Goal: Use online tool/utility: Utilize a website feature to perform a specific function

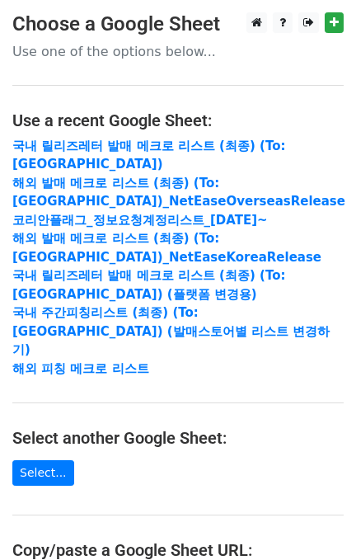
scroll to position [299, 0]
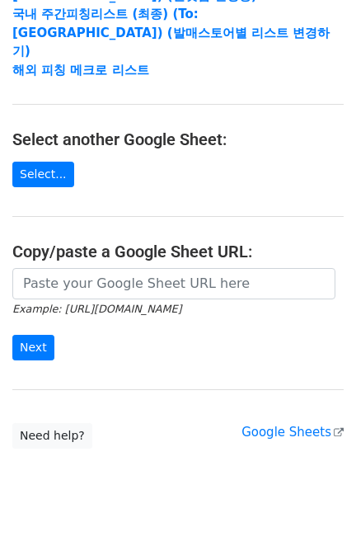
click at [125, 303] on small "Example: [URL][DOMAIN_NAME]" at bounding box center [96, 309] width 169 height 12
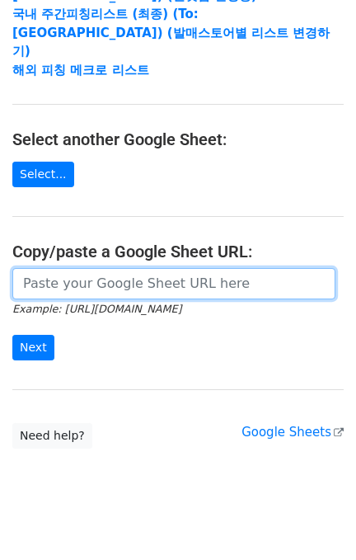
click at [123, 274] on input "url" at bounding box center [173, 283] width 323 height 31
paste input "[URL][DOMAIN_NAME]"
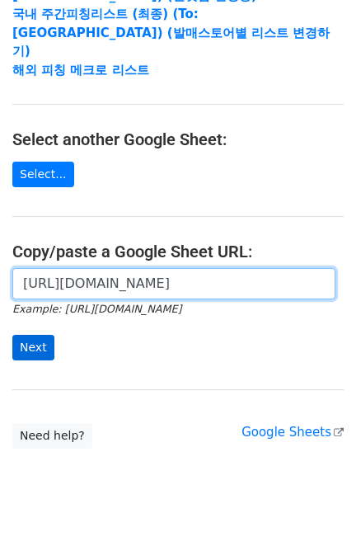
type input "[URL][DOMAIN_NAME]"
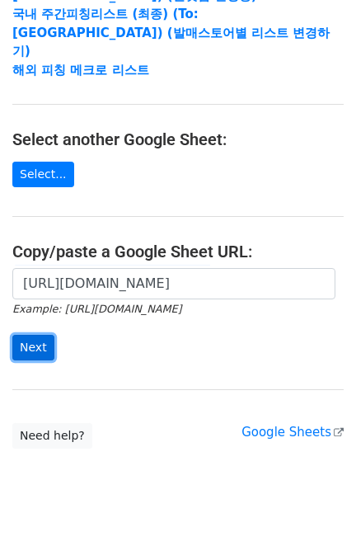
click at [45, 335] on input "Next" at bounding box center [33, 348] width 42 height 26
